Goal: Navigation & Orientation: Find specific page/section

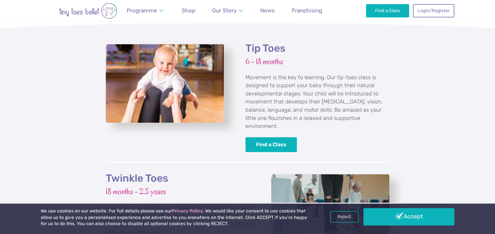
scroll to position [536, 0]
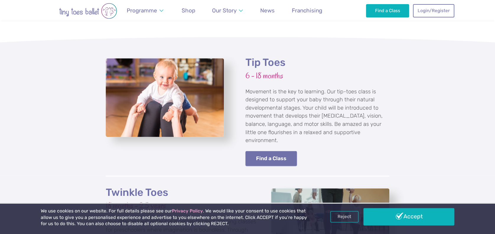
click at [271, 151] on link "Find a Class" at bounding box center [270, 158] width 51 height 15
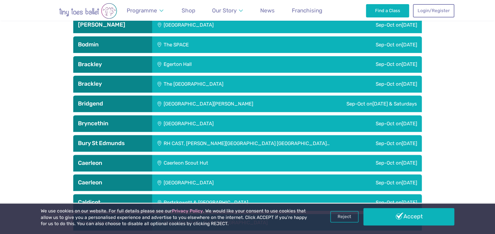
scroll to position [335, 0]
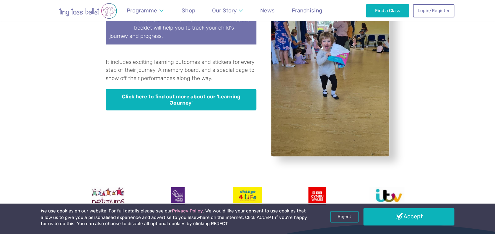
scroll to position [1647, 0]
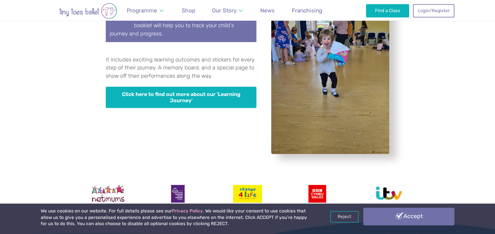
click at [382, 220] on link "Accept" at bounding box center [408, 215] width 91 height 17
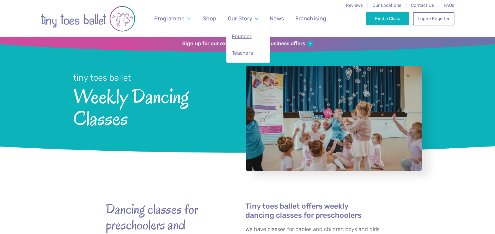
click at [241, 37] on span "Founder" at bounding box center [241, 36] width 20 height 6
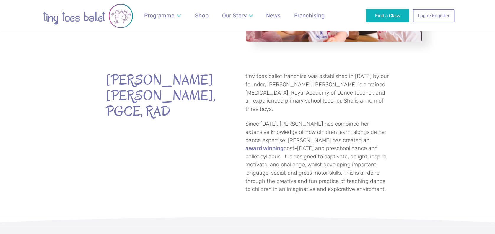
scroll to position [12, 0]
